Goal: Task Accomplishment & Management: Complete application form

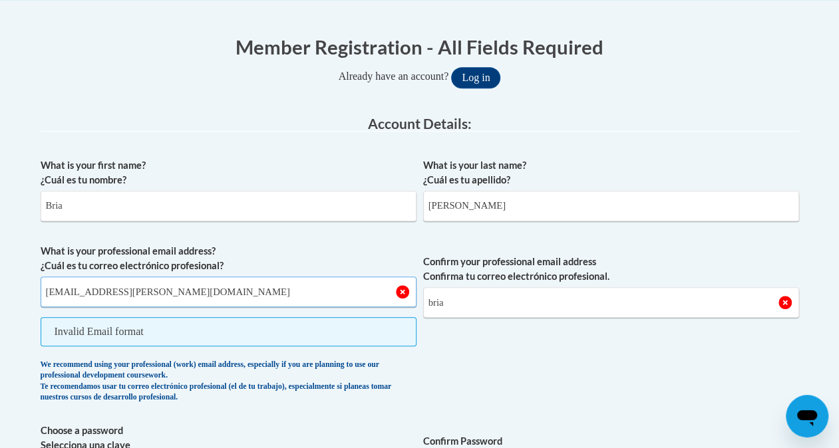
type input "bria.thompson@apsk12.org"
click at [456, 306] on input "bria" at bounding box center [611, 302] width 376 height 31
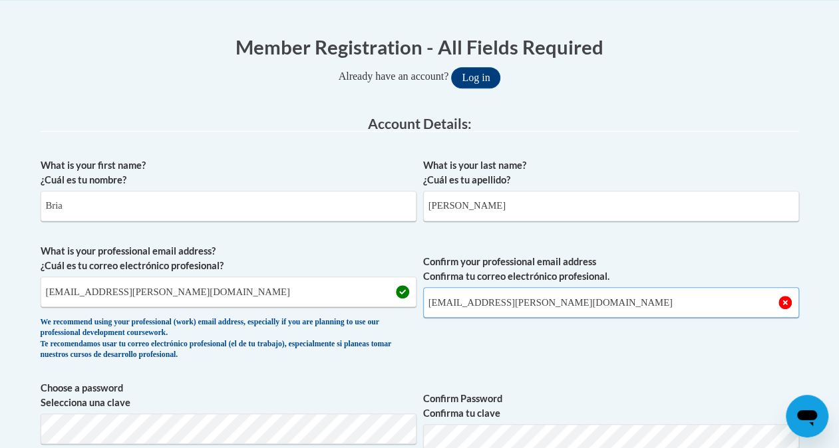
type input "bria.thompson@apsk12.org"
click at [633, 355] on span "Confirm your professional email address Confirma tu correo electrónico profesio…" at bounding box center [611, 305] width 376 height 123
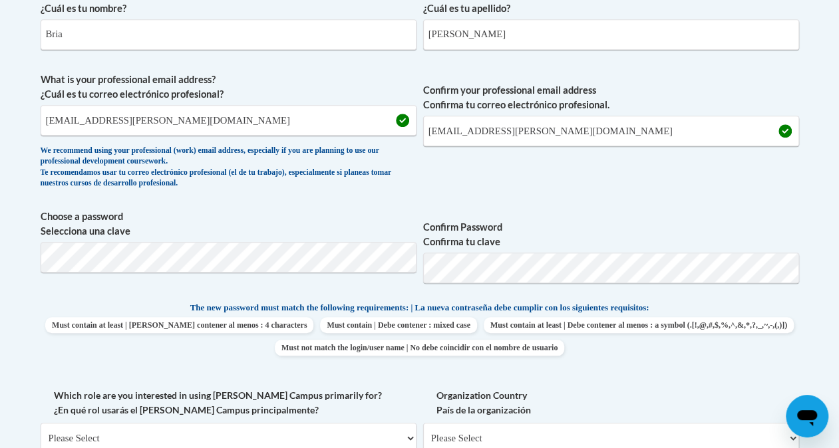
scroll to position [425, 0]
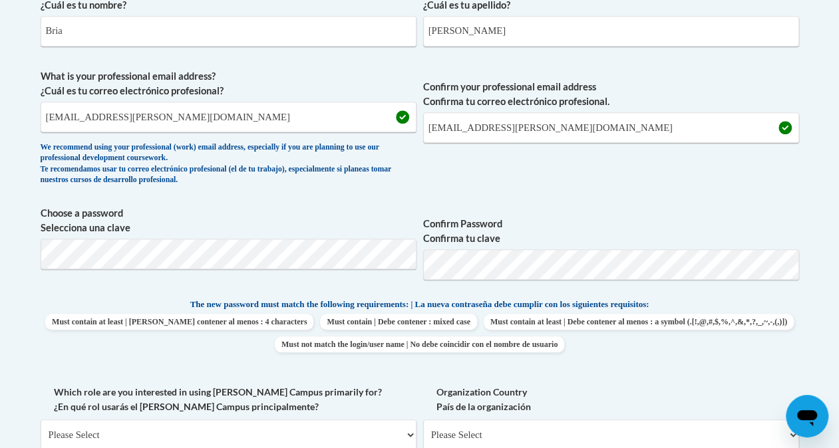
click at [570, 206] on span "Confirm Password Confirma tu clave" at bounding box center [611, 248] width 376 height 84
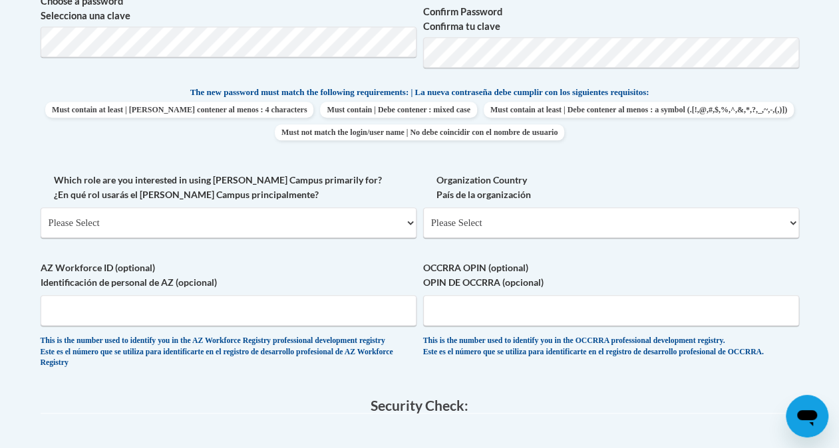
scroll to position [640, 0]
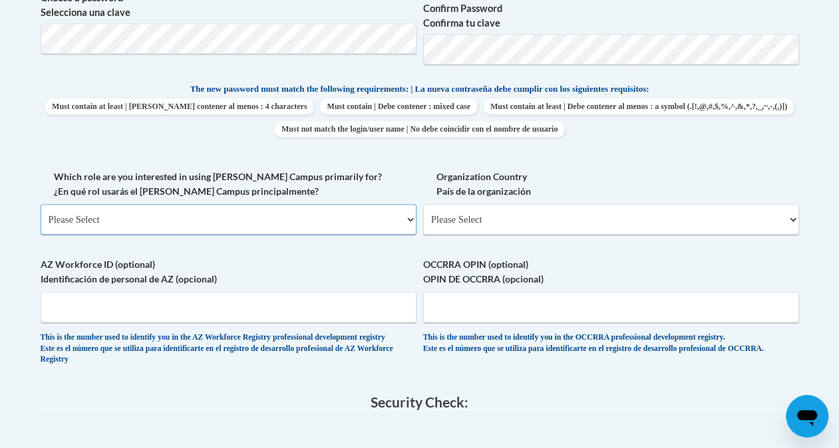
click at [145, 223] on select "Please Select College/University | Colegio/Universidad Community/Nonprofit Part…" at bounding box center [229, 219] width 376 height 31
select select "fbf2d438-af2f-41f8-98f1-81c410e29de3"
click at [41, 204] on select "Please Select College/University | Colegio/Universidad Community/Nonprofit Part…" at bounding box center [229, 219] width 376 height 31
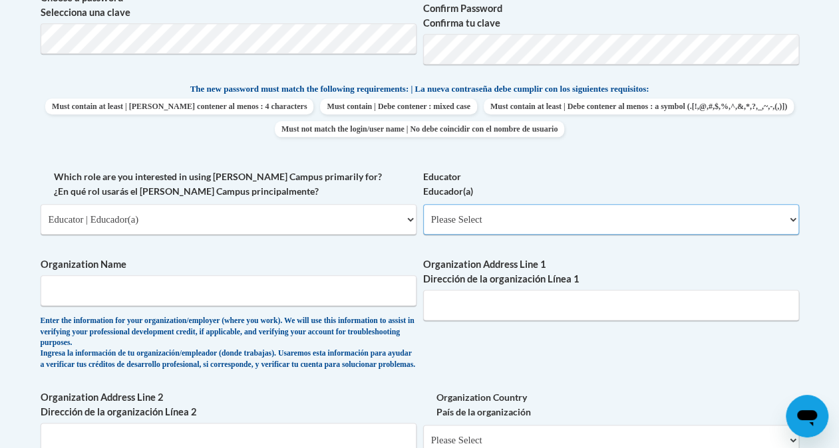
click at [481, 217] on select "Please Select Early Learning/Daycare Teacher/Family Home Care Provider | Maestr…" at bounding box center [611, 219] width 376 height 31
click at [423, 204] on select "Please Select Early Learning/Daycare Teacher/Family Home Care Provider | Maestr…" at bounding box center [611, 219] width 376 height 31
click at [510, 214] on select "Please Select Early Learning/Daycare Teacher/Family Home Care Provider | Maestr…" at bounding box center [611, 219] width 376 height 31
select select "11a86997-7122-4e2e-80c7-11975180ece4"
click at [423, 204] on select "Please Select Early Learning/Daycare Teacher/Family Home Care Provider | Maestr…" at bounding box center [611, 219] width 376 height 31
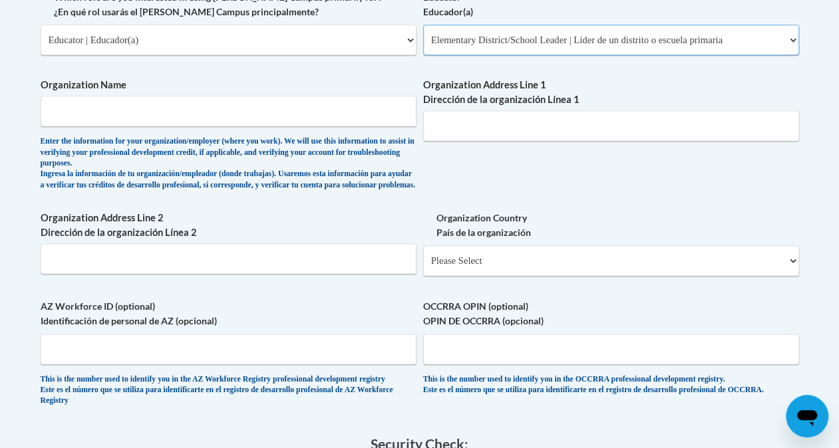
scroll to position [821, 0]
click at [196, 108] on input "Organization Name" at bounding box center [229, 110] width 376 height 31
type input "APS"
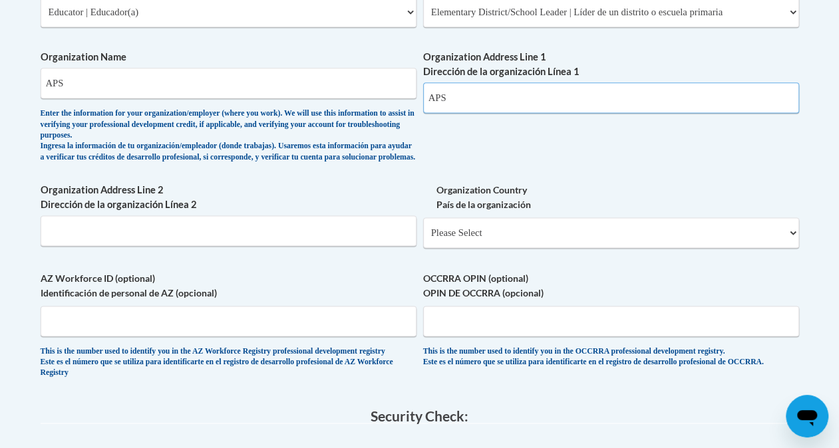
scroll to position [849, 0]
type input "APS"
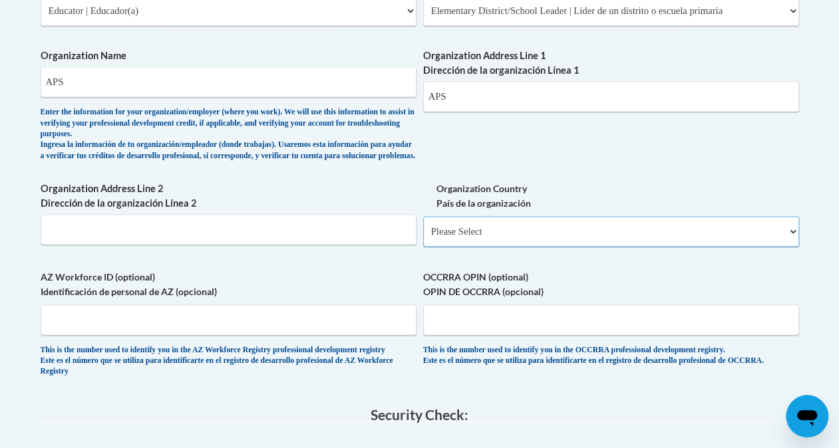
click at [532, 247] on select "Please Select United States | Estados Unidos Outside of the United States | Fue…" at bounding box center [611, 231] width 376 height 31
select select "ad49bcad-a171-4b2e-b99c-48b446064914"
click at [423, 226] on select "Please Select United States | Estados Unidos Outside of the United States | Fue…" at bounding box center [611, 231] width 376 height 31
select select
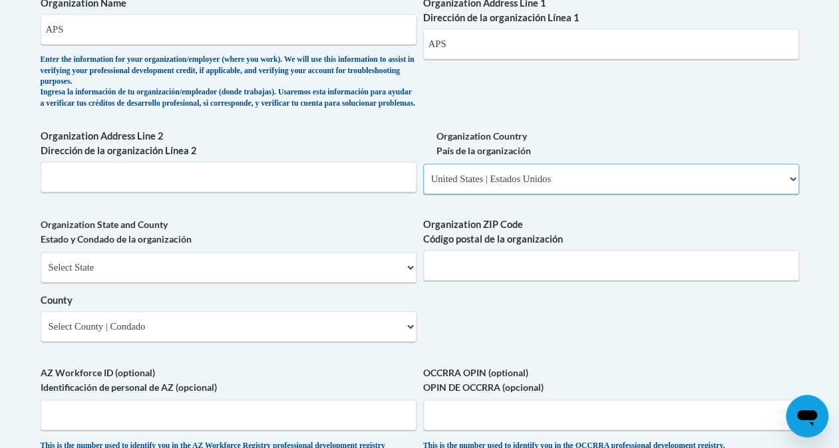
scroll to position [903, 0]
click at [338, 279] on select "Select State Alabama Alaska Arizona Arkansas California Colorado Connecticut De…" at bounding box center [229, 266] width 376 height 31
select select "Georgia"
click at [41, 261] on select "Select State Alabama Alaska Arizona Arkansas California Colorado Connecticut De…" at bounding box center [229, 266] width 376 height 31
click at [515, 280] on input "Organization ZIP Code Código postal de la organización" at bounding box center [611, 264] width 376 height 31
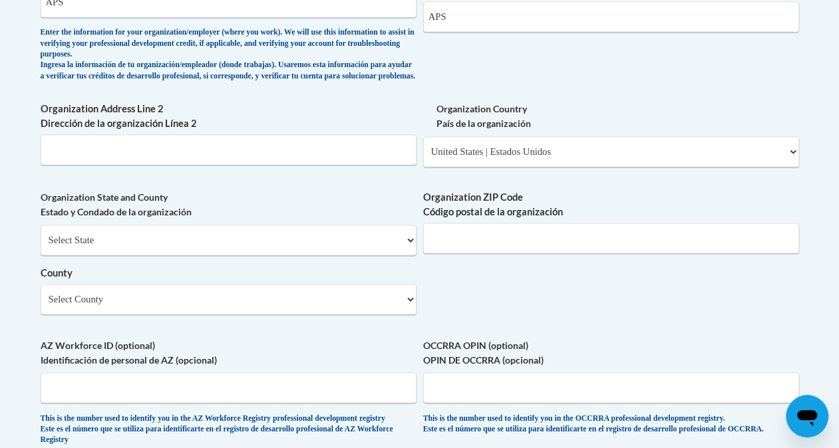
scroll to position [930, 0]
click at [207, 307] on select "Select County Appling Atkinson Bacon Baker Baldwin Banks Barrow Bartow Ben Hill…" at bounding box center [229, 298] width 376 height 31
click at [541, 253] on input "Organization ZIP Code Código postal de la organización" at bounding box center [611, 237] width 376 height 31
type input "3"
type input "30311"
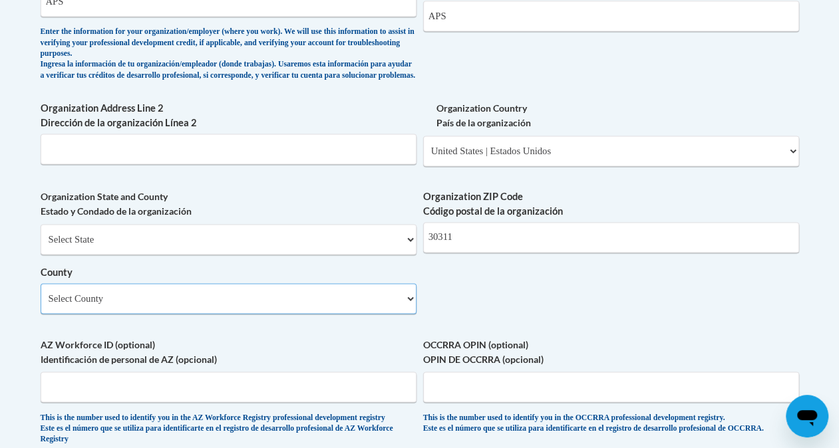
click at [243, 305] on select "Select County Appling Atkinson Bacon Baker Baldwin Banks Barrow Bartow Ben Hill…" at bounding box center [229, 298] width 376 height 31
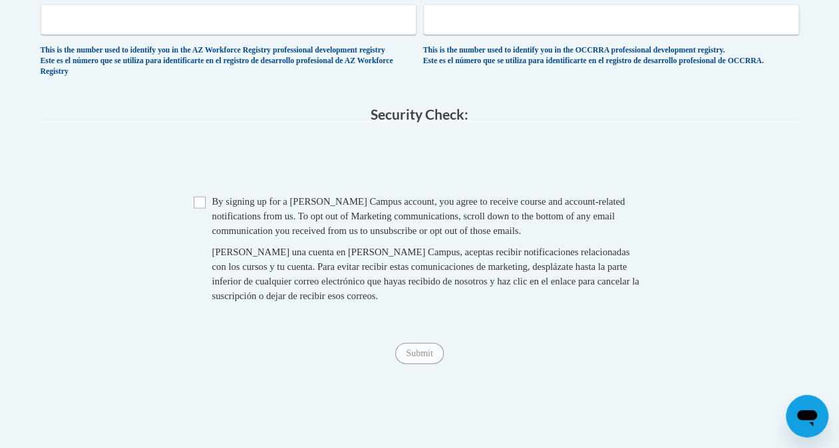
scroll to position [1302, 0]
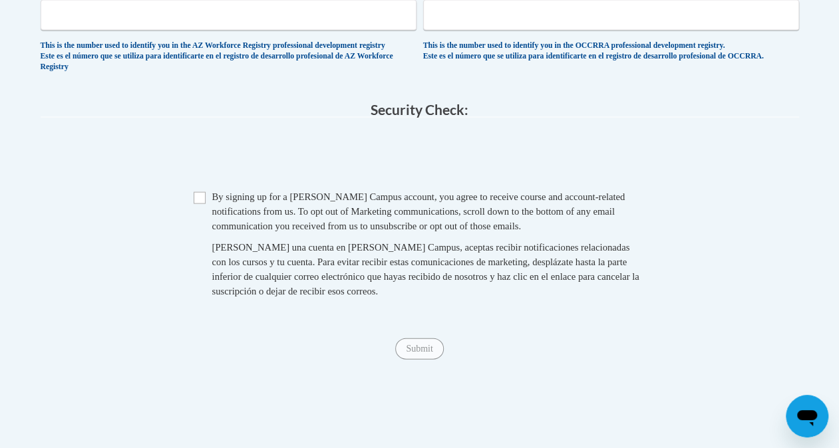
click at [204, 225] on span "Checkbox By signing up for a Cox Campus account, you agree to receive course an…" at bounding box center [420, 251] width 452 height 122
click at [200, 204] on input "Checkbox" at bounding box center [200, 198] width 12 height 12
checkbox input "true"
click at [424, 360] on input "Submit" at bounding box center [419, 349] width 48 height 21
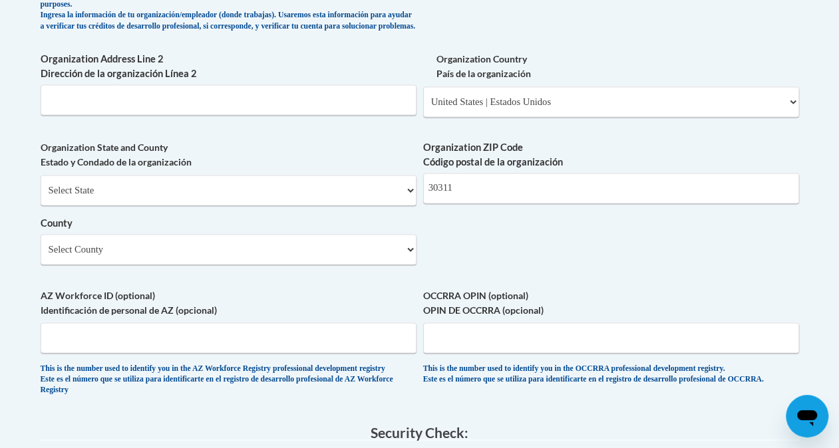
scroll to position [879, 0]
